Goal: Transaction & Acquisition: Book appointment/travel/reservation

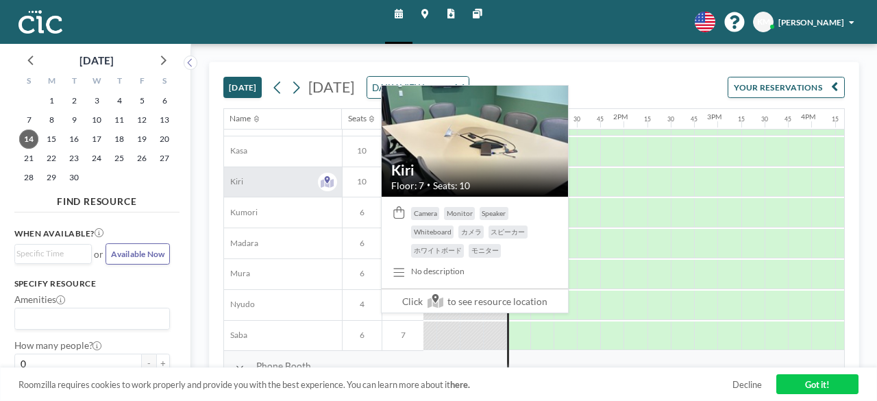
scroll to position [137, 1114]
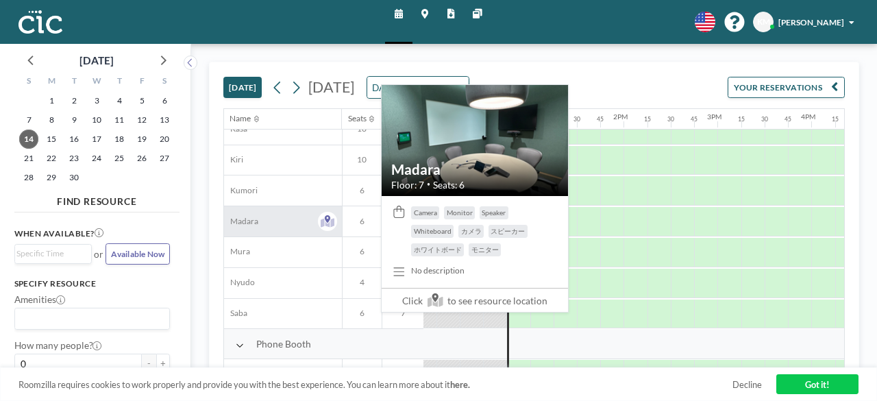
click at [293, 225] on div "Madara" at bounding box center [282, 221] width 117 height 30
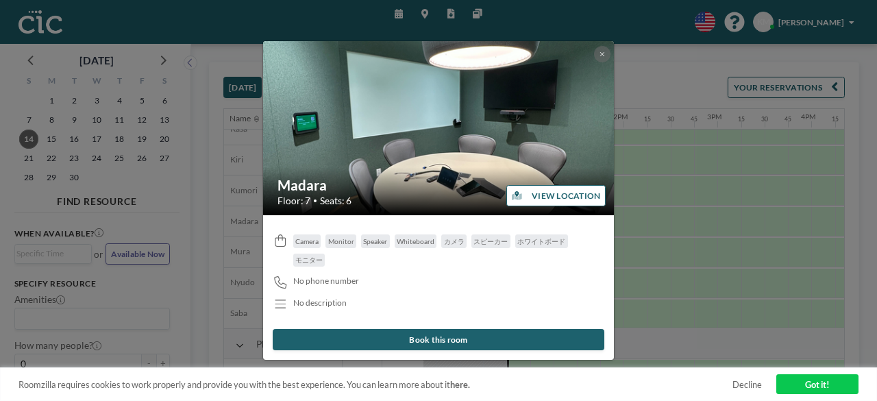
click at [547, 201] on button "VIEW LOCATION" at bounding box center [555, 195] width 99 height 21
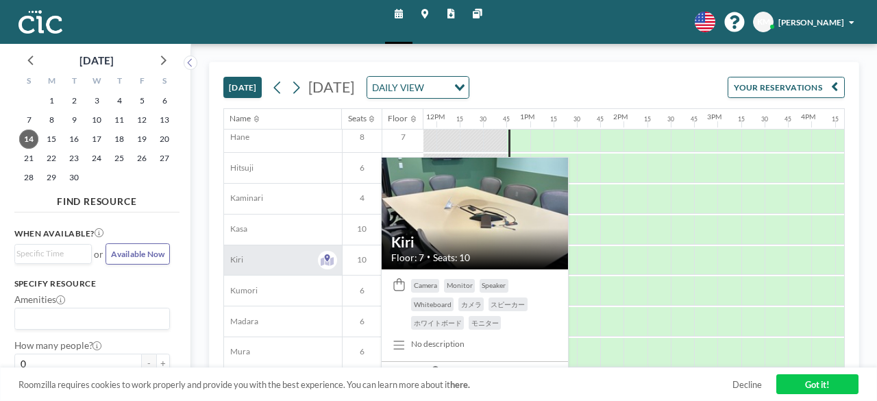
scroll to position [69, 1114]
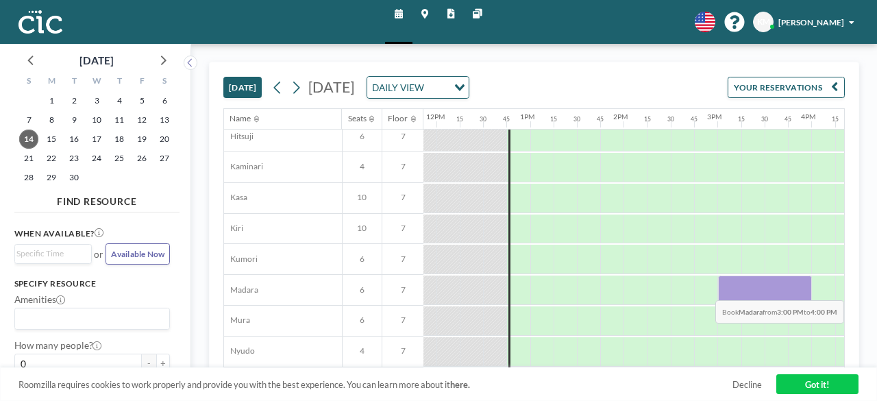
drag, startPoint x: 726, startPoint y: 289, endPoint x: 794, endPoint y: 289, distance: 67.9
click at [794, 289] on div at bounding box center [765, 290] width 94 height 29
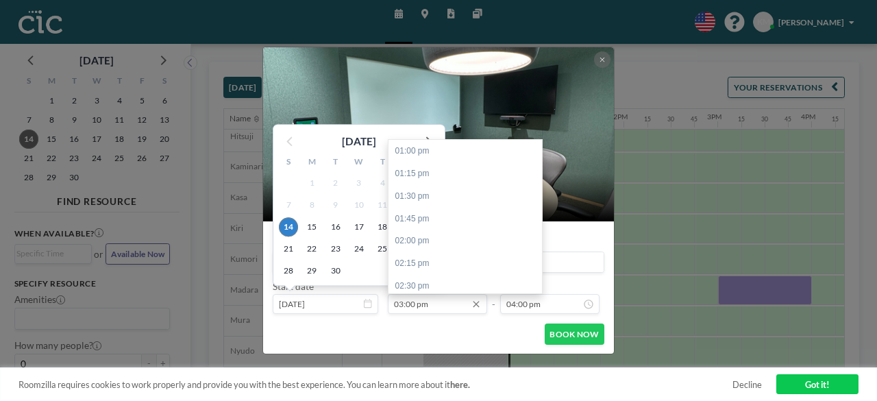
scroll to position [180, 0]
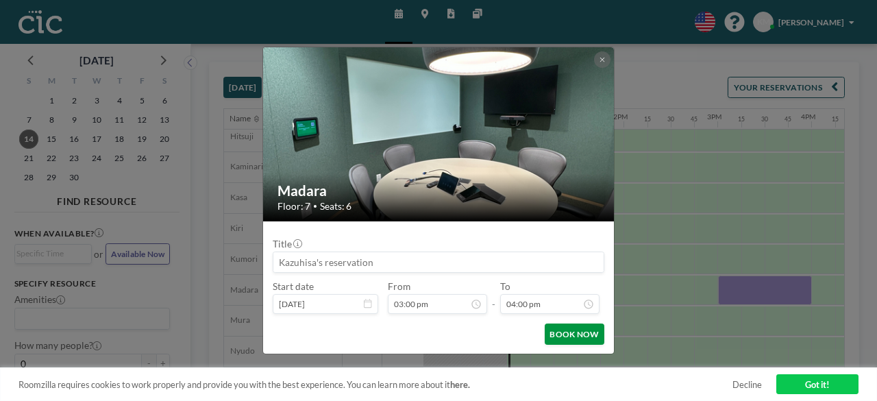
click at [570, 333] on button "BOOK NOW" at bounding box center [575, 333] width 60 height 21
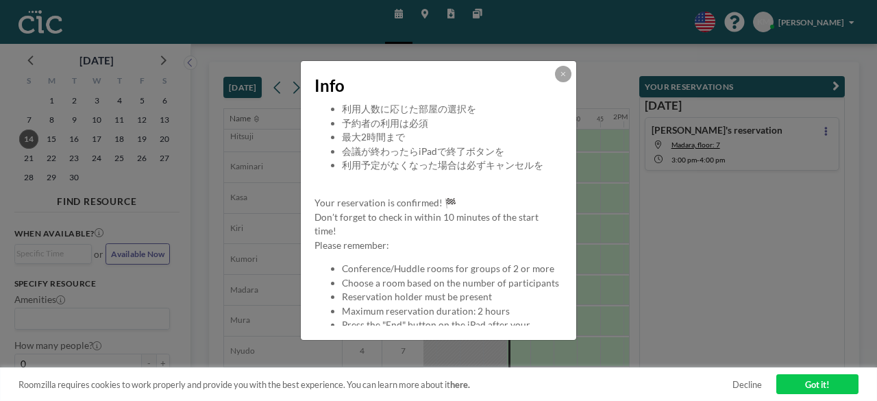
scroll to position [126, 0]
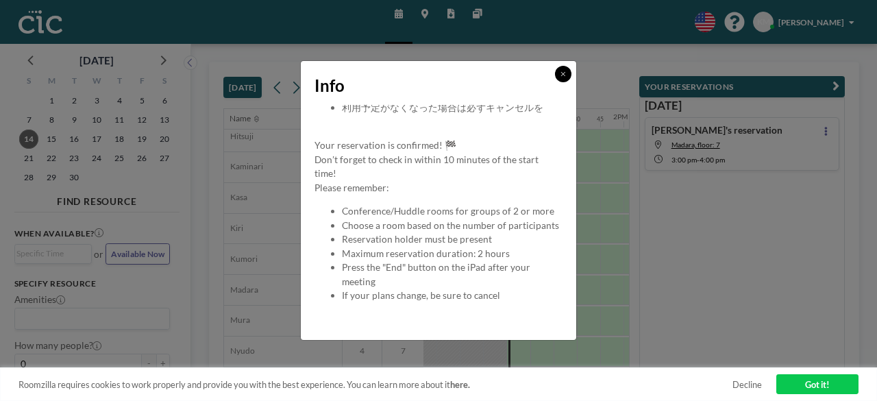
click at [565, 79] on button at bounding box center [563, 74] width 16 height 16
